Goal: Task Accomplishment & Management: Use online tool/utility

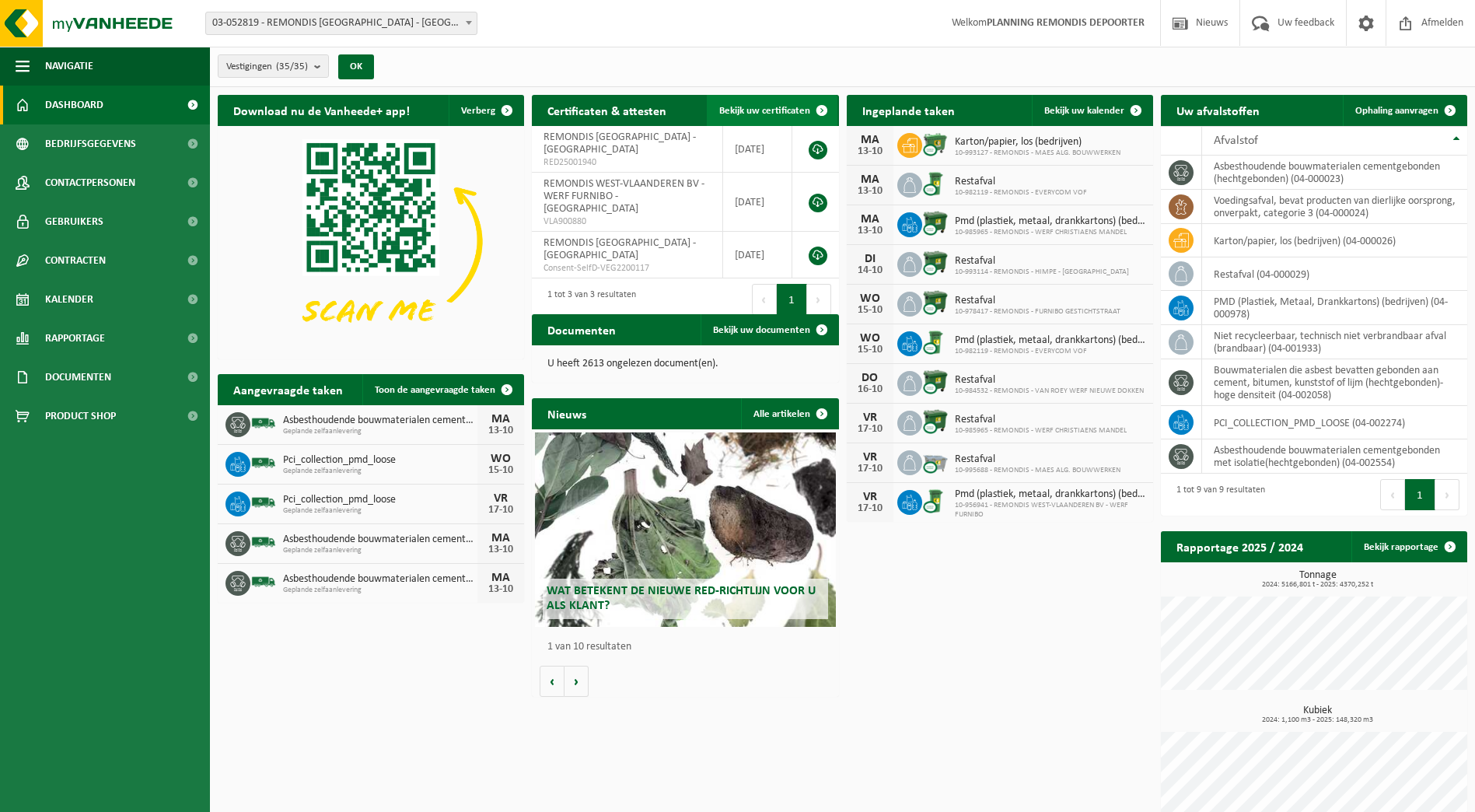
click at [783, 105] on span "Bekijk uw certificaten" at bounding box center [765, 111] width 91 height 10
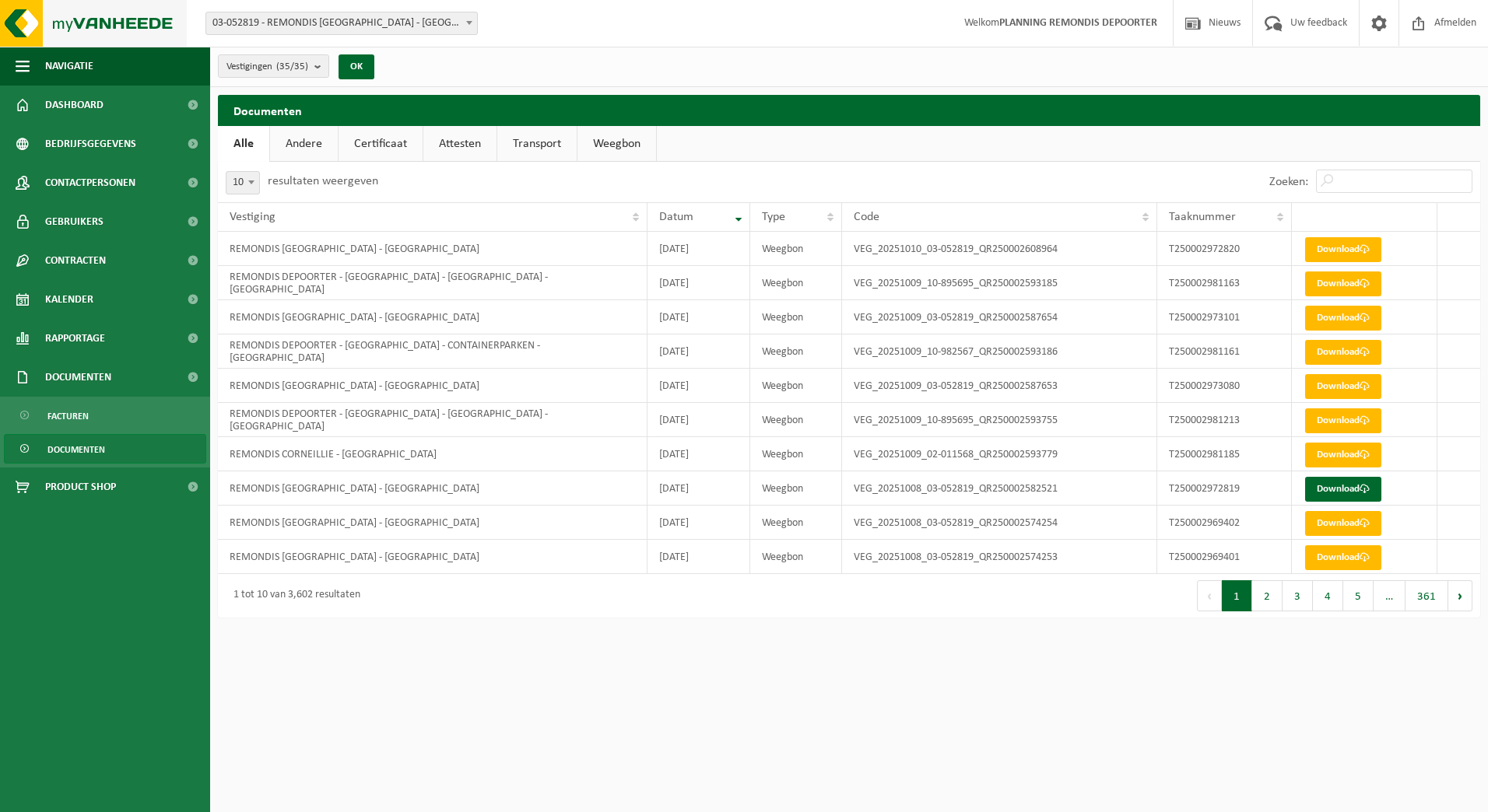
click at [73, 17] on img at bounding box center [93, 24] width 187 height 47
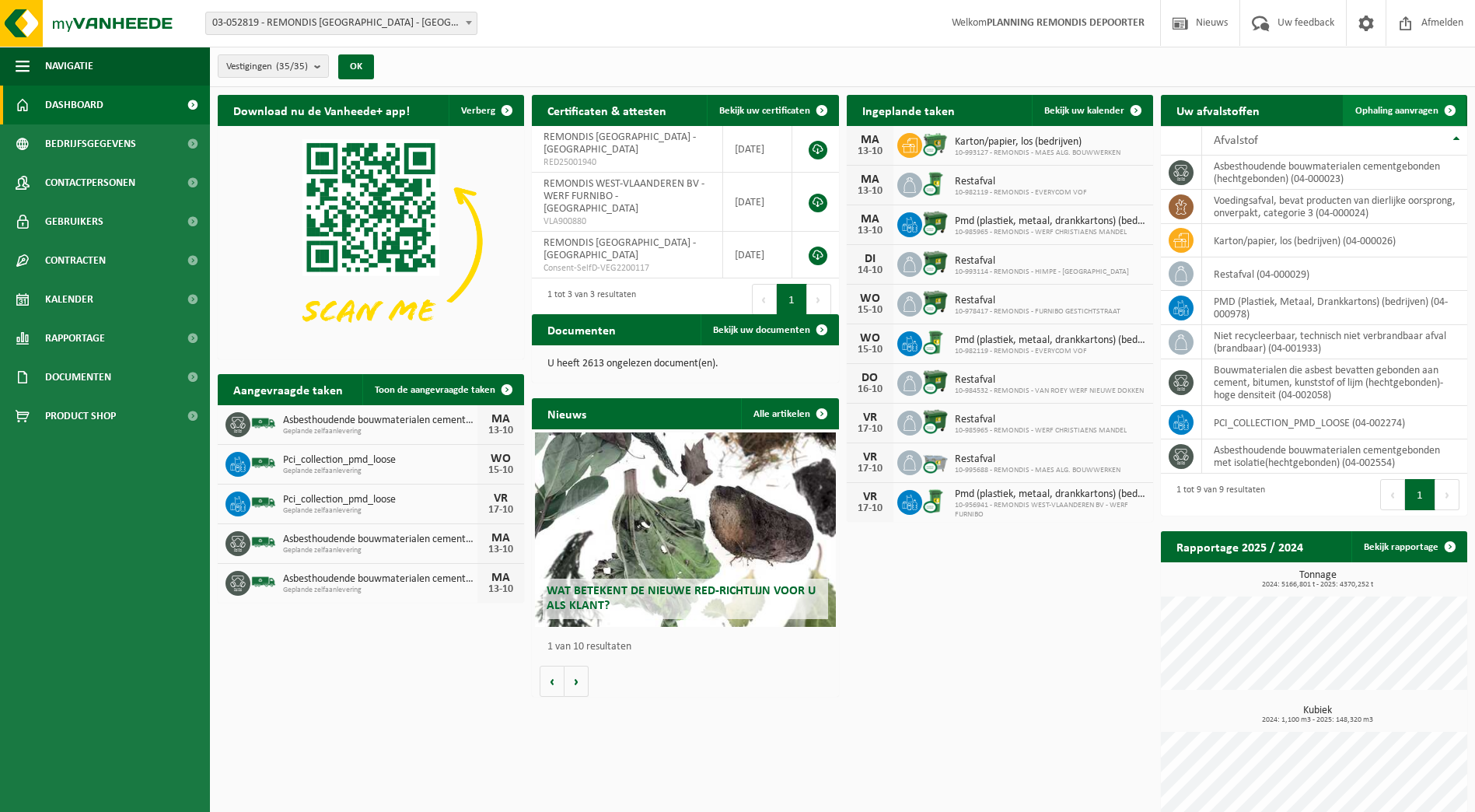
click at [1407, 112] on span "Ophaling aanvragen" at bounding box center [1397, 111] width 84 height 10
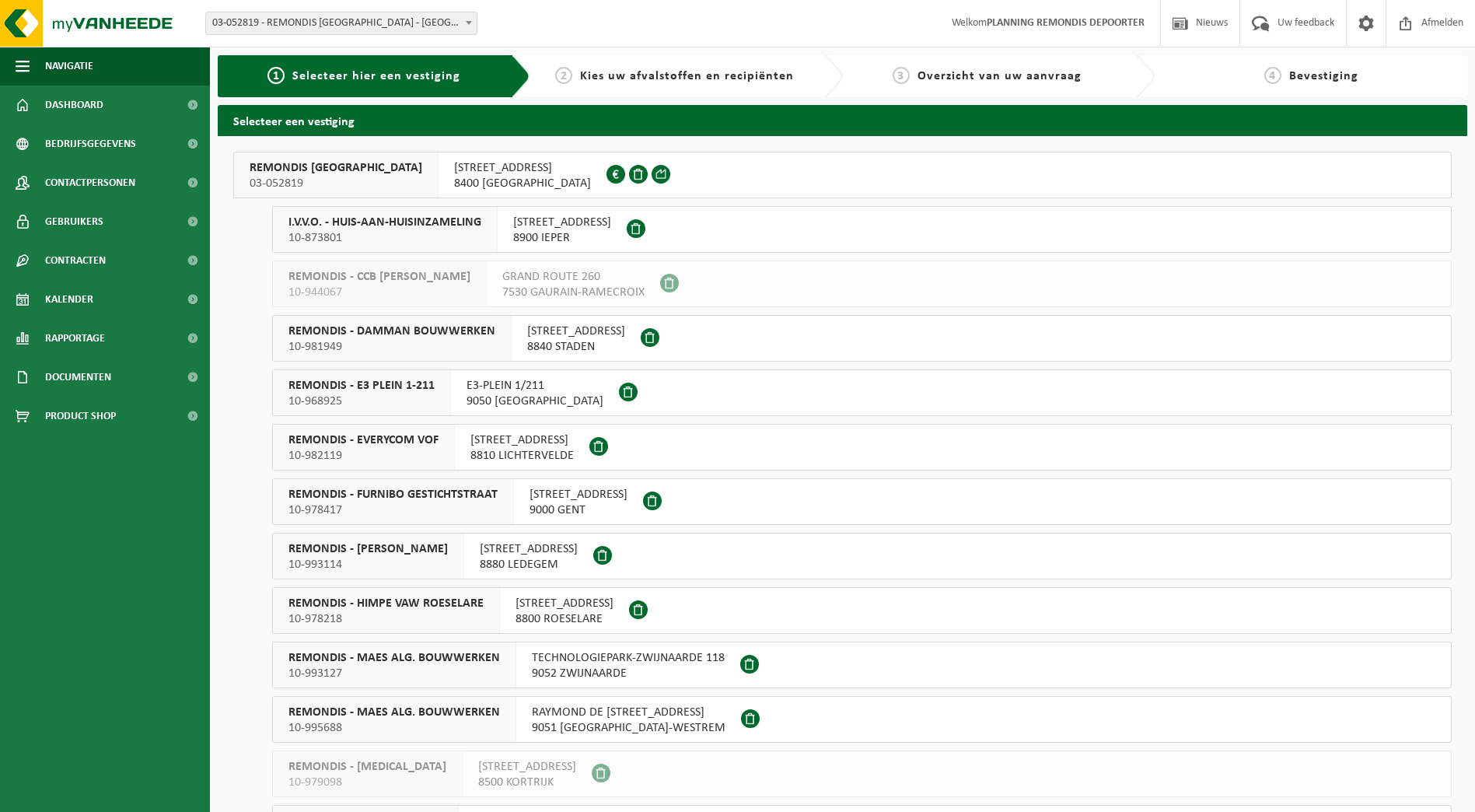
click at [373, 240] on span "10-873801" at bounding box center [384, 238] width 193 height 16
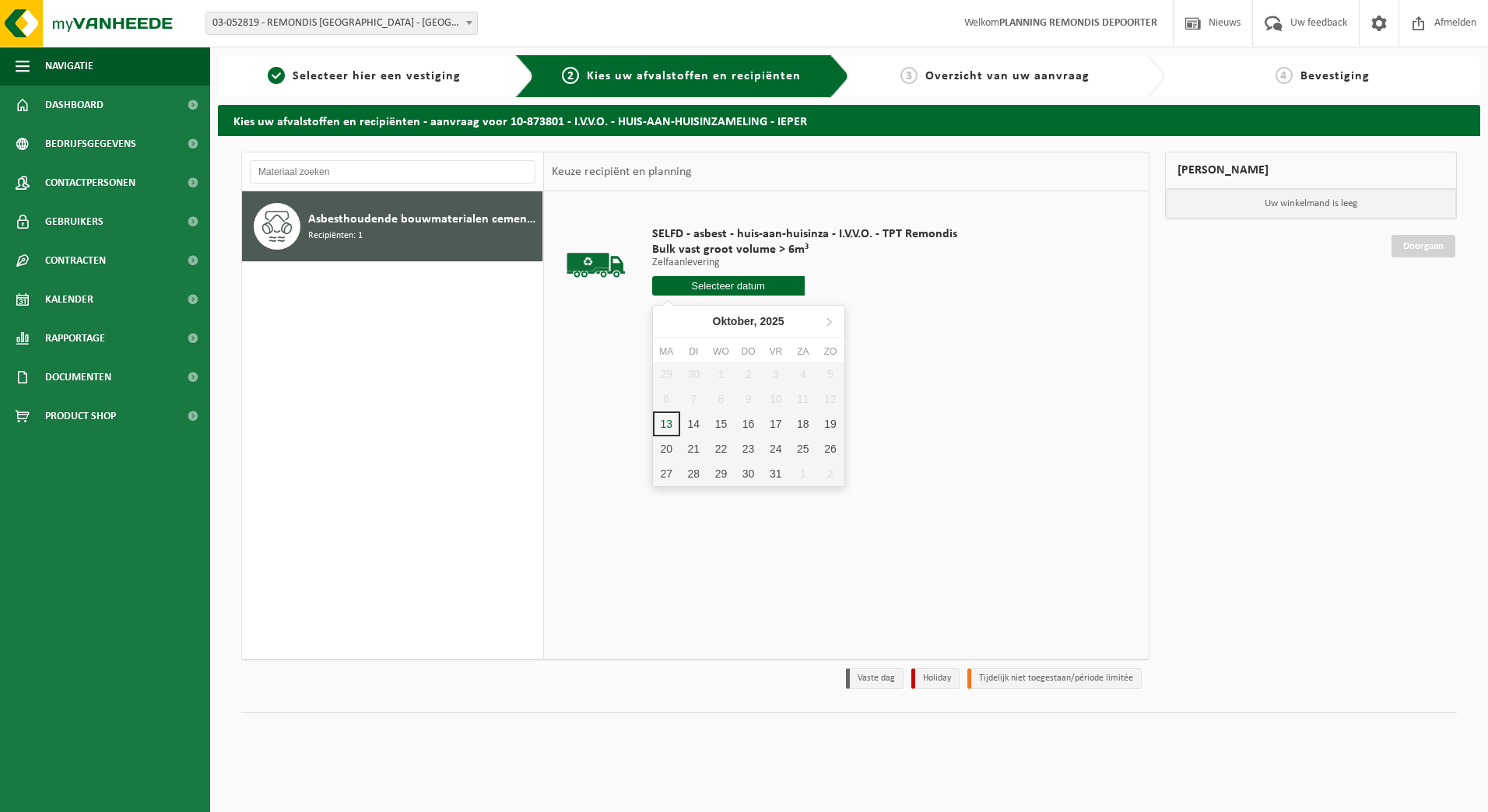
click at [729, 288] on input "text" at bounding box center [728, 286] width 153 height 19
click at [695, 420] on div "14" at bounding box center [693, 423] width 27 height 25
type input "Van [DATE]"
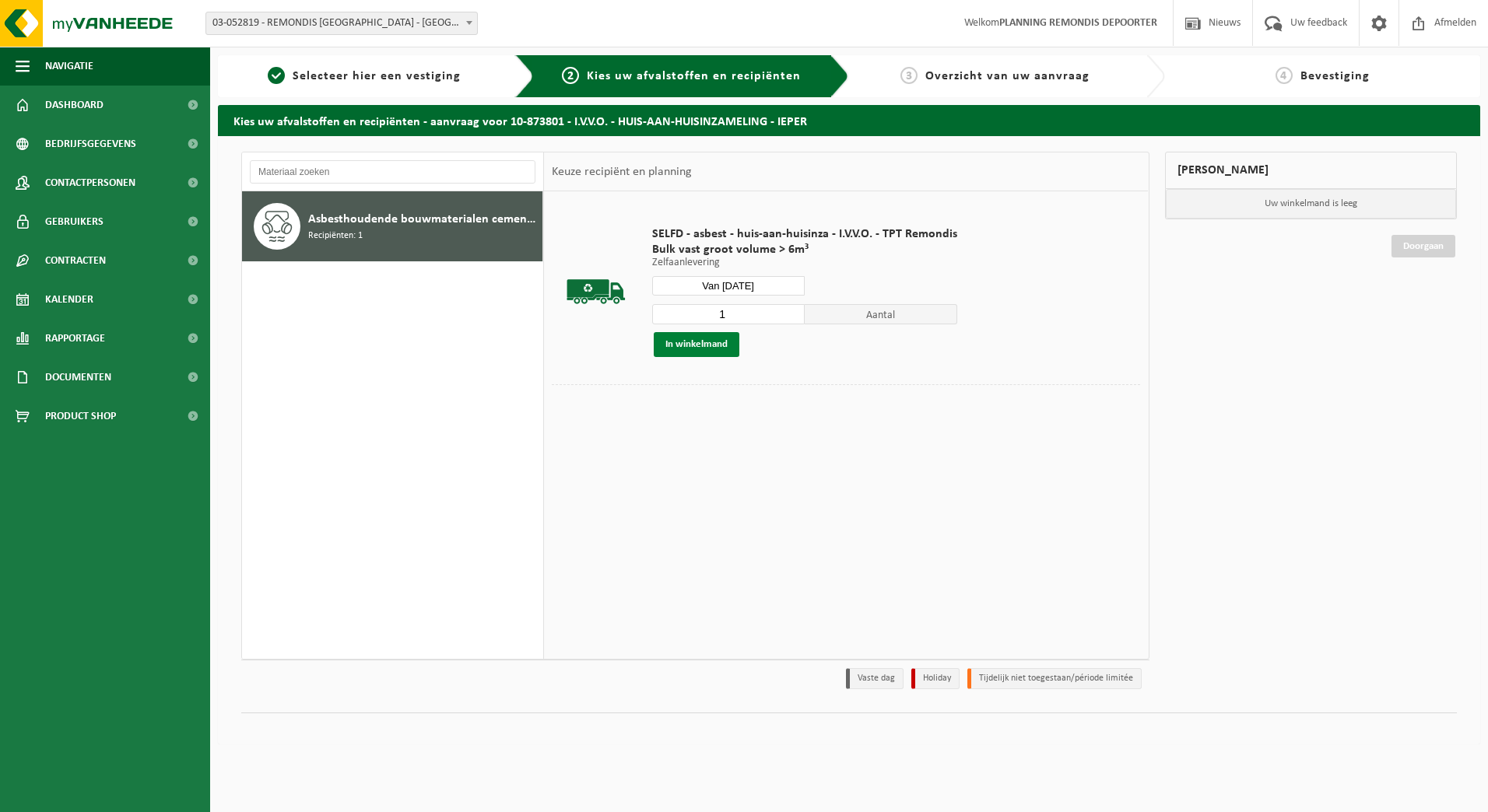
click at [712, 344] on button "In winkelmand" at bounding box center [696, 344] width 85 height 25
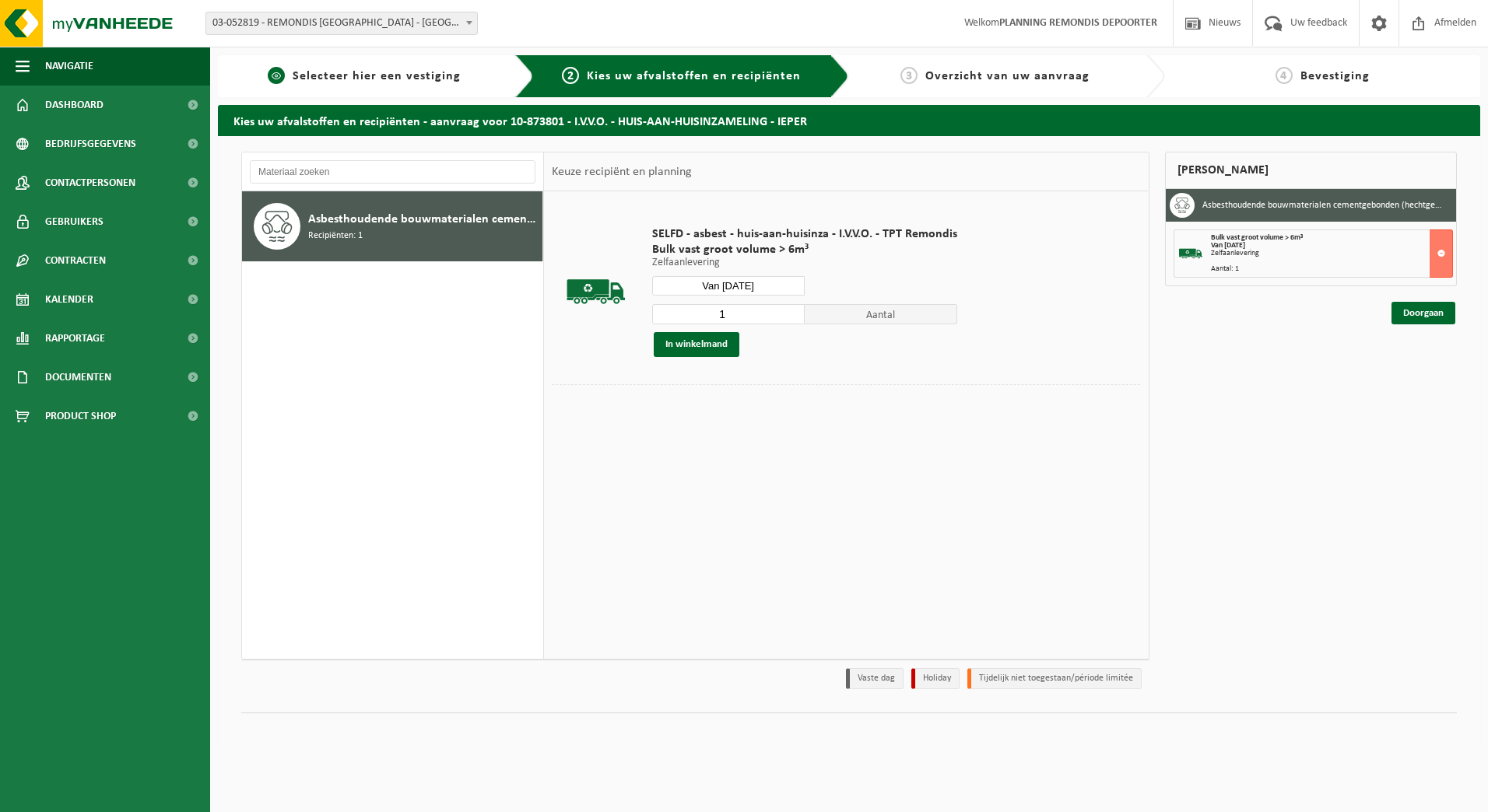
click at [363, 71] on span "Selecteer hier een vestiging" at bounding box center [377, 76] width 168 height 12
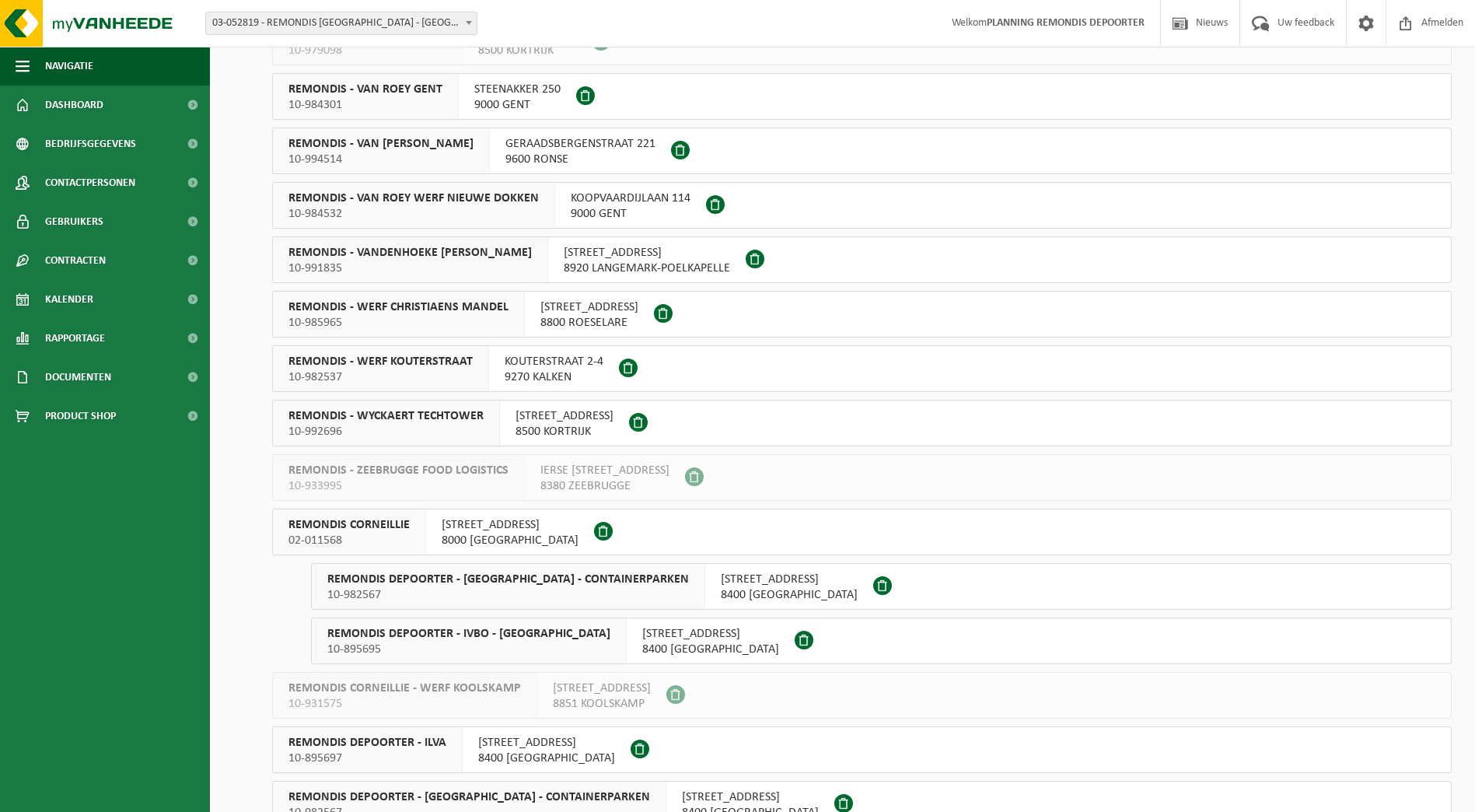
scroll to position [778, 0]
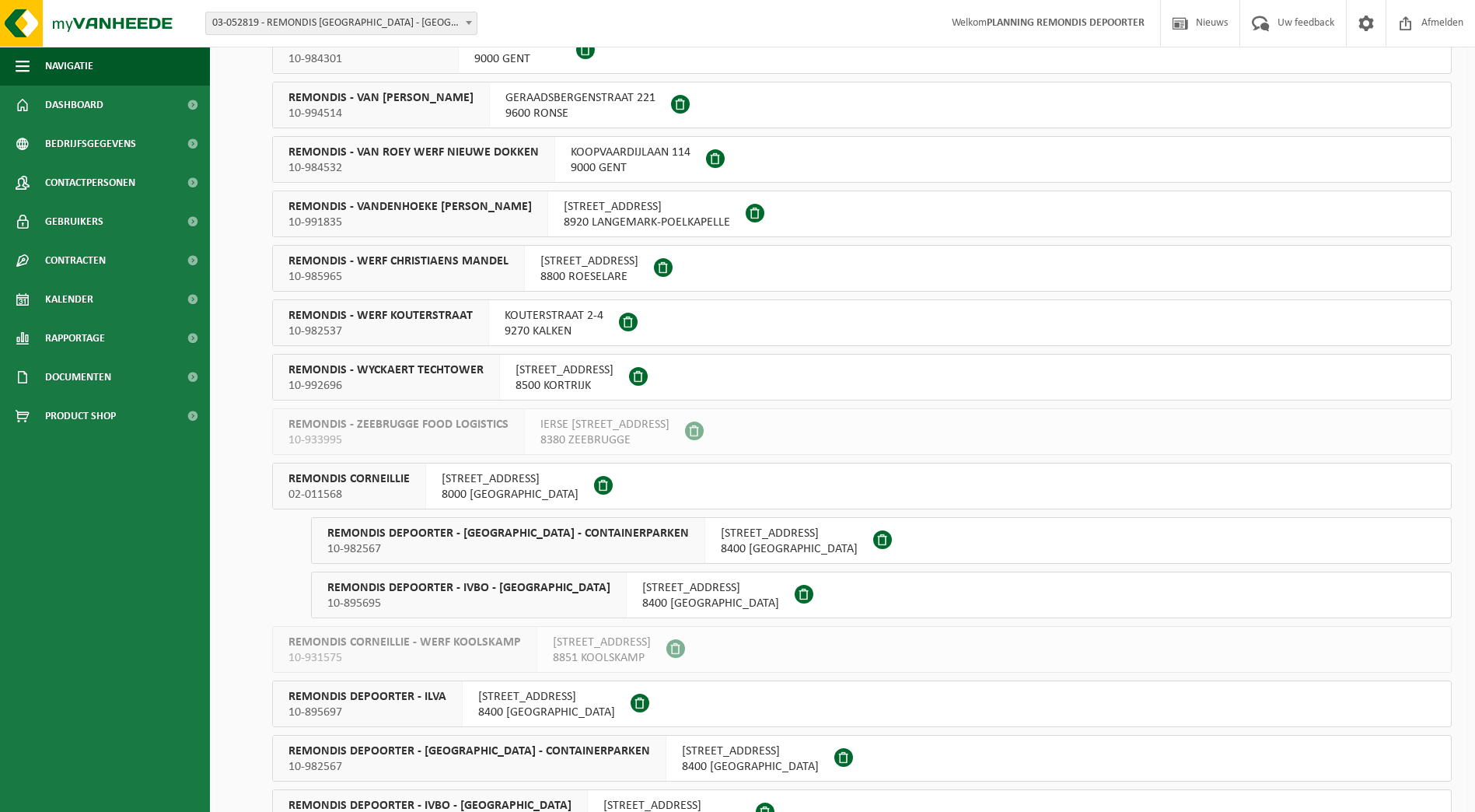
click at [402, 698] on span "REMONDIS DEPOORTER - ILVA" at bounding box center [367, 697] width 158 height 16
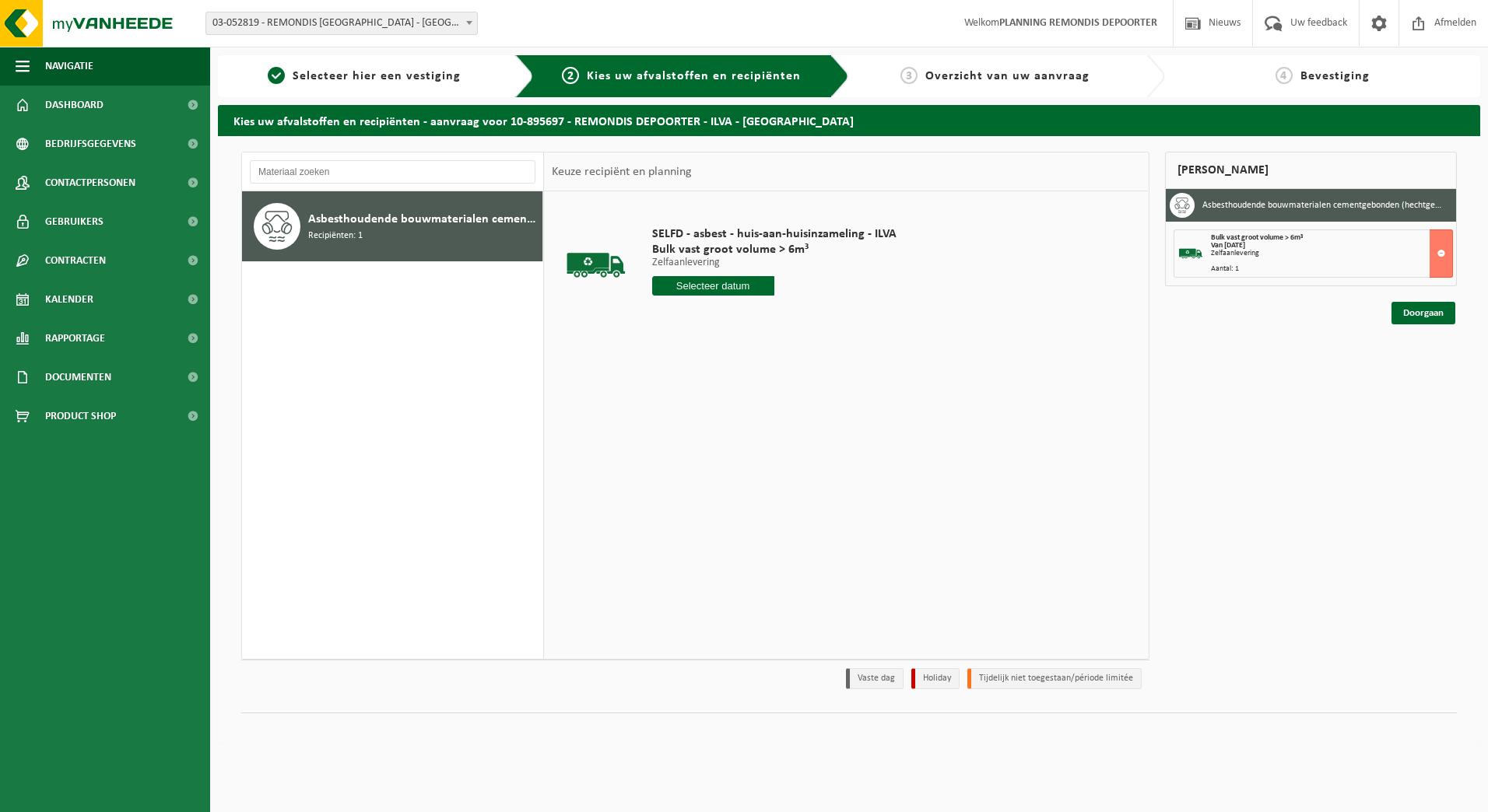
click at [724, 285] on input "text" at bounding box center [713, 286] width 122 height 19
click at [692, 423] on div "14" at bounding box center [693, 423] width 27 height 25
type input "Van 2025-10-14"
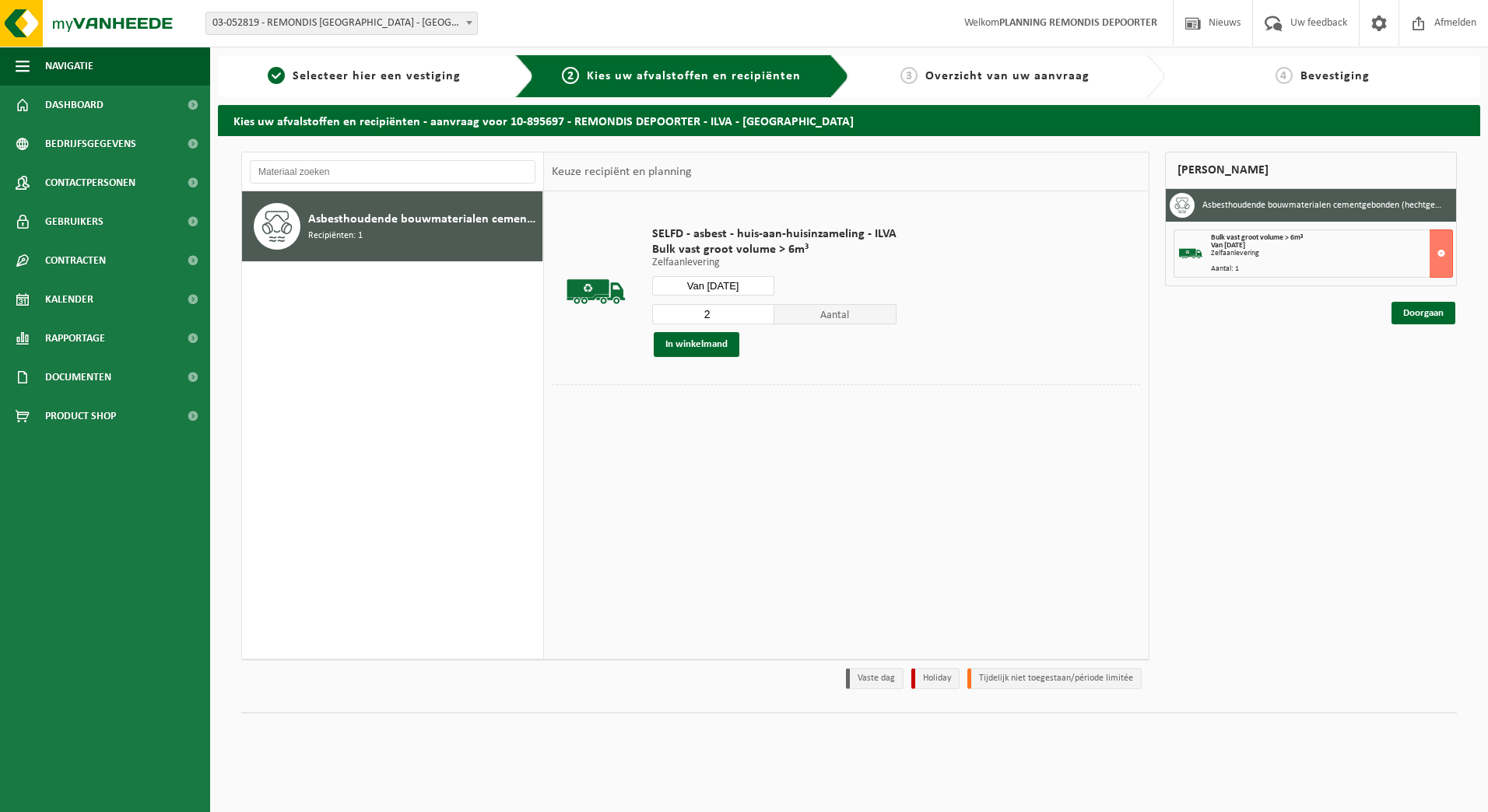
type input "2"
click at [760, 311] on input "2" at bounding box center [713, 314] width 122 height 20
click at [702, 344] on button "In winkelmand" at bounding box center [696, 344] width 85 height 25
click at [1425, 367] on link "Doorgaan" at bounding box center [1423, 369] width 64 height 23
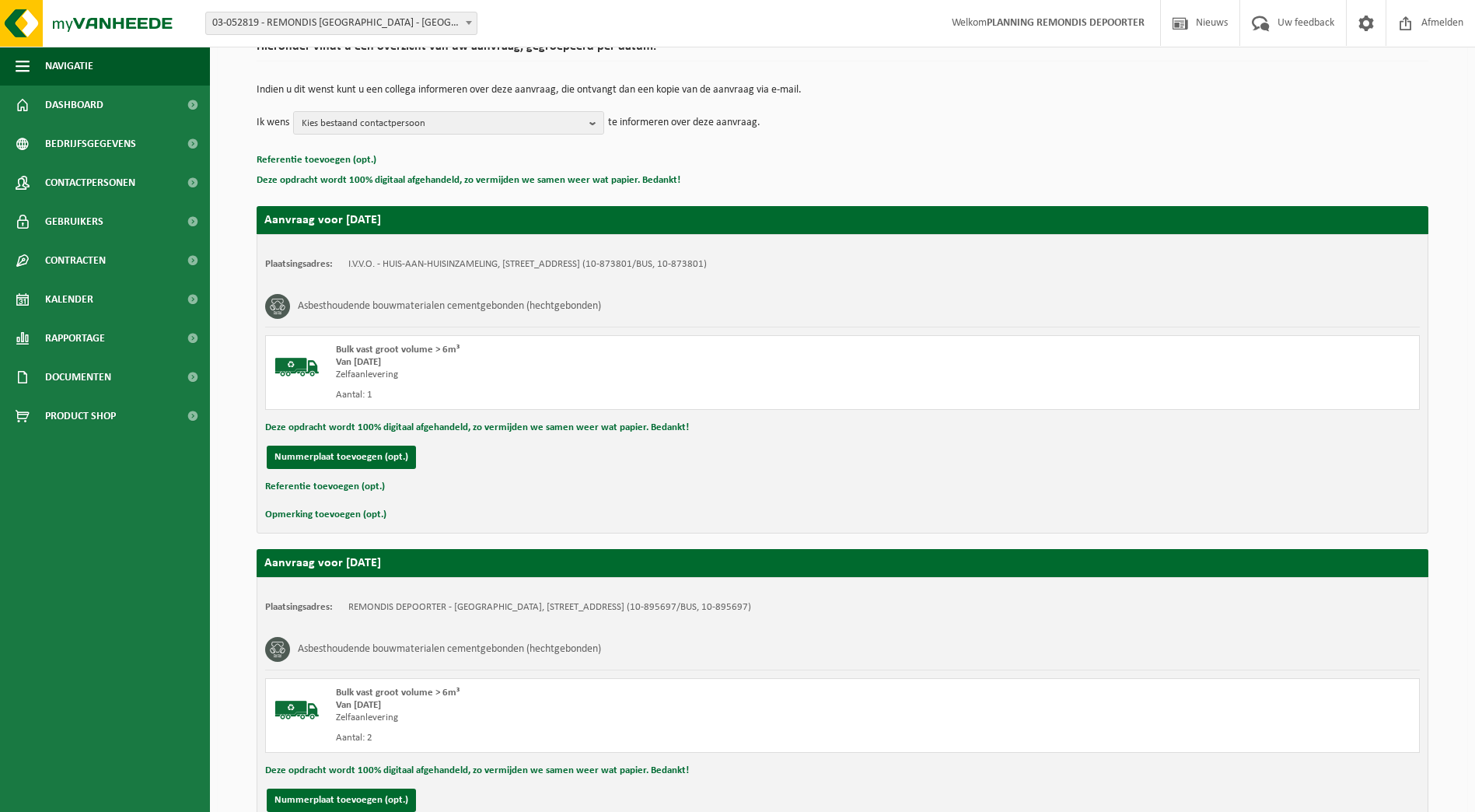
scroll to position [278, 0]
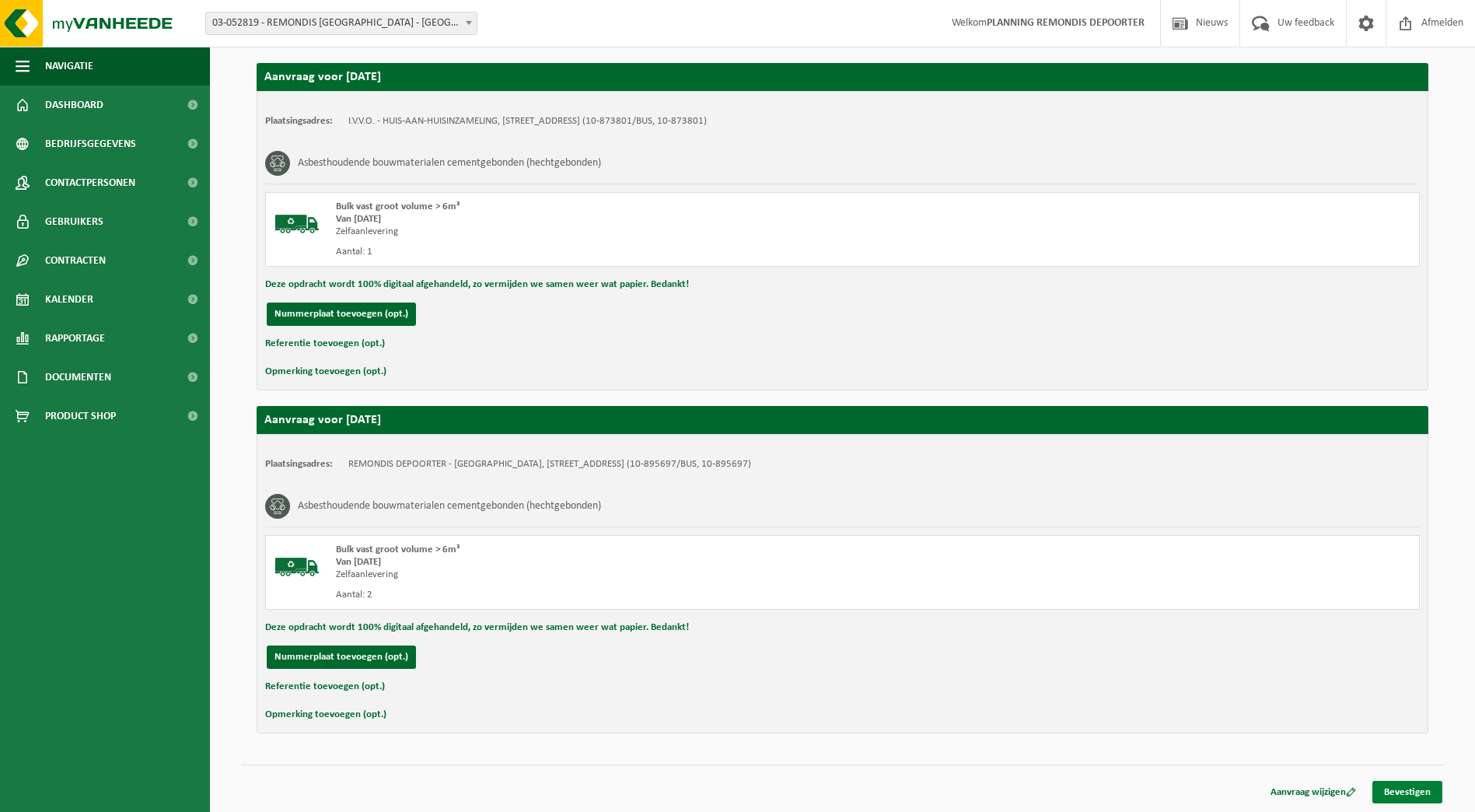
click at [1408, 792] on link "Bevestigen" at bounding box center [1407, 792] width 70 height 23
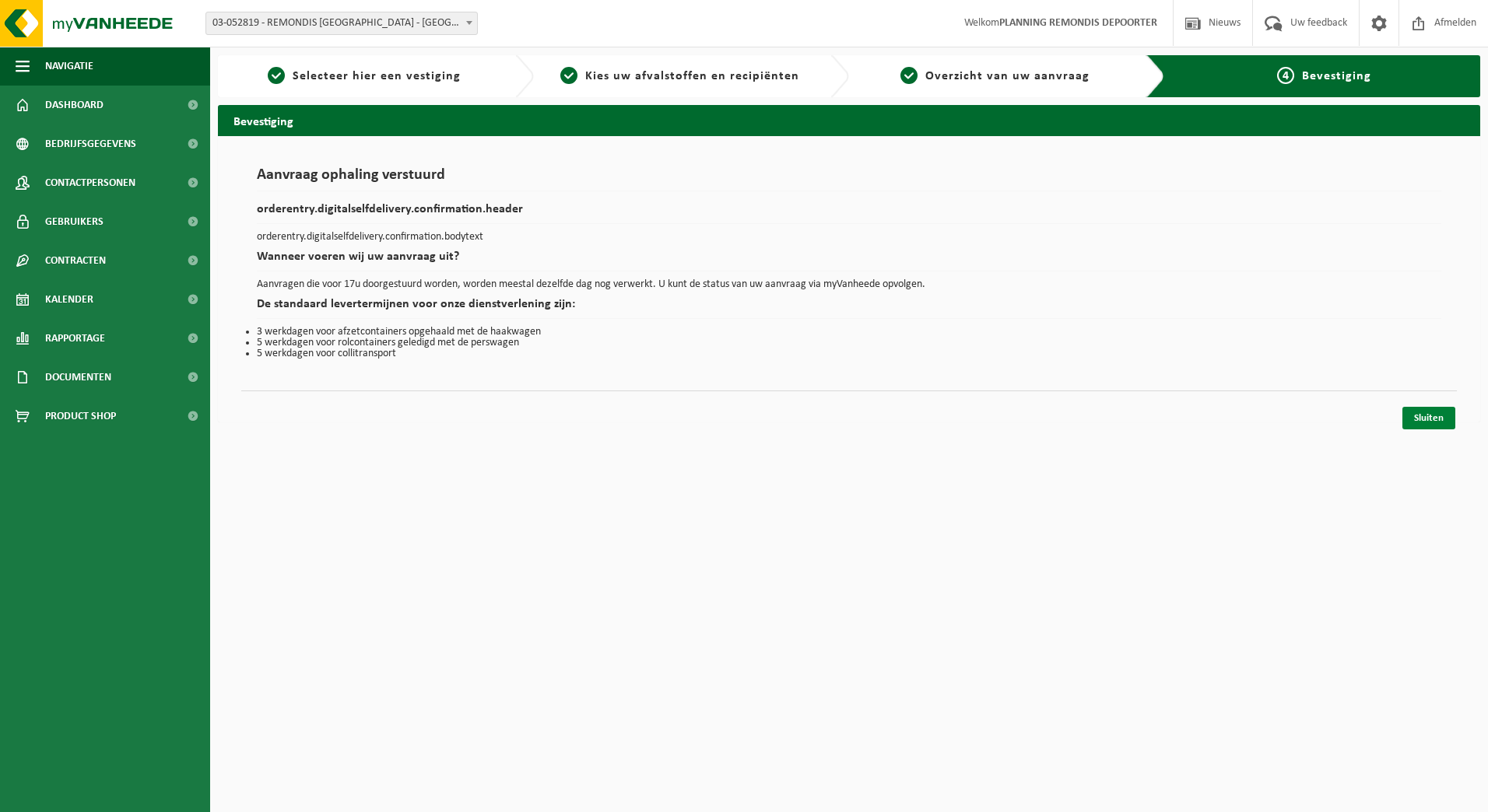
click at [1423, 413] on link "Sluiten" at bounding box center [1428, 418] width 53 height 23
